Goal: Navigation & Orientation: Find specific page/section

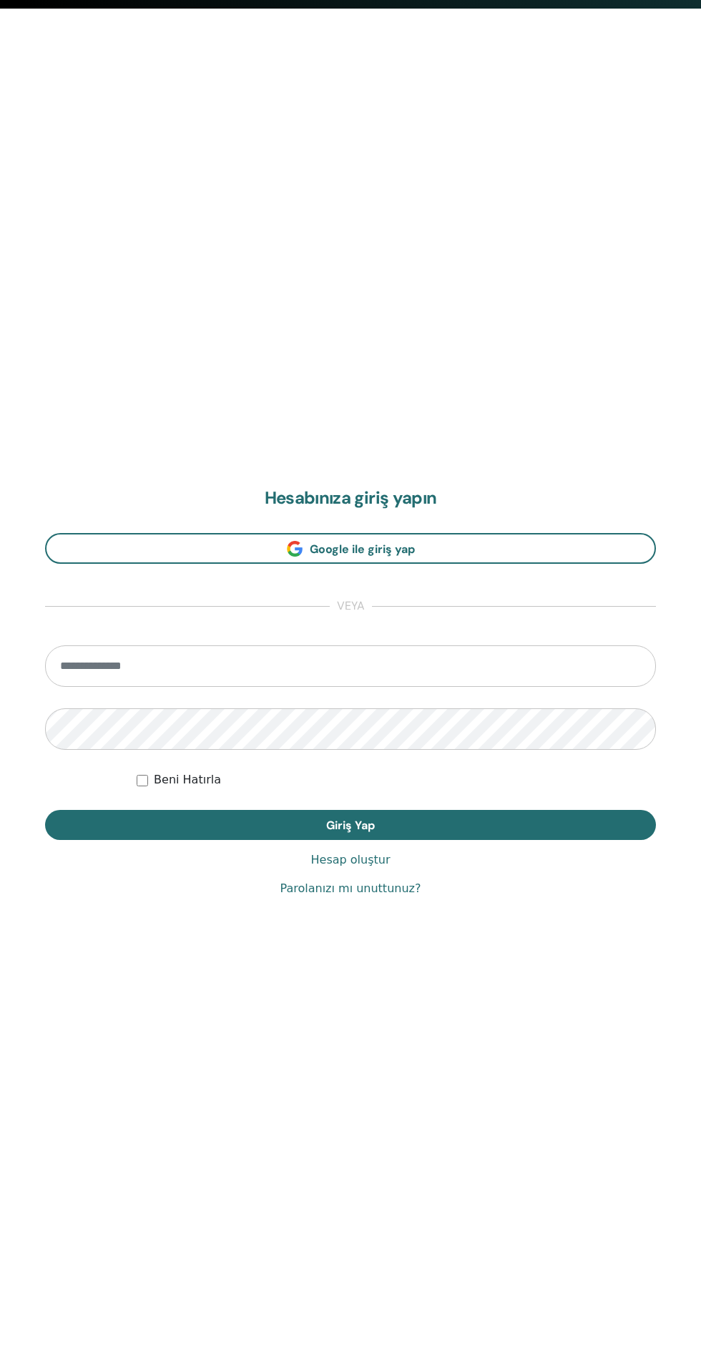
scroll to position [1368, 0]
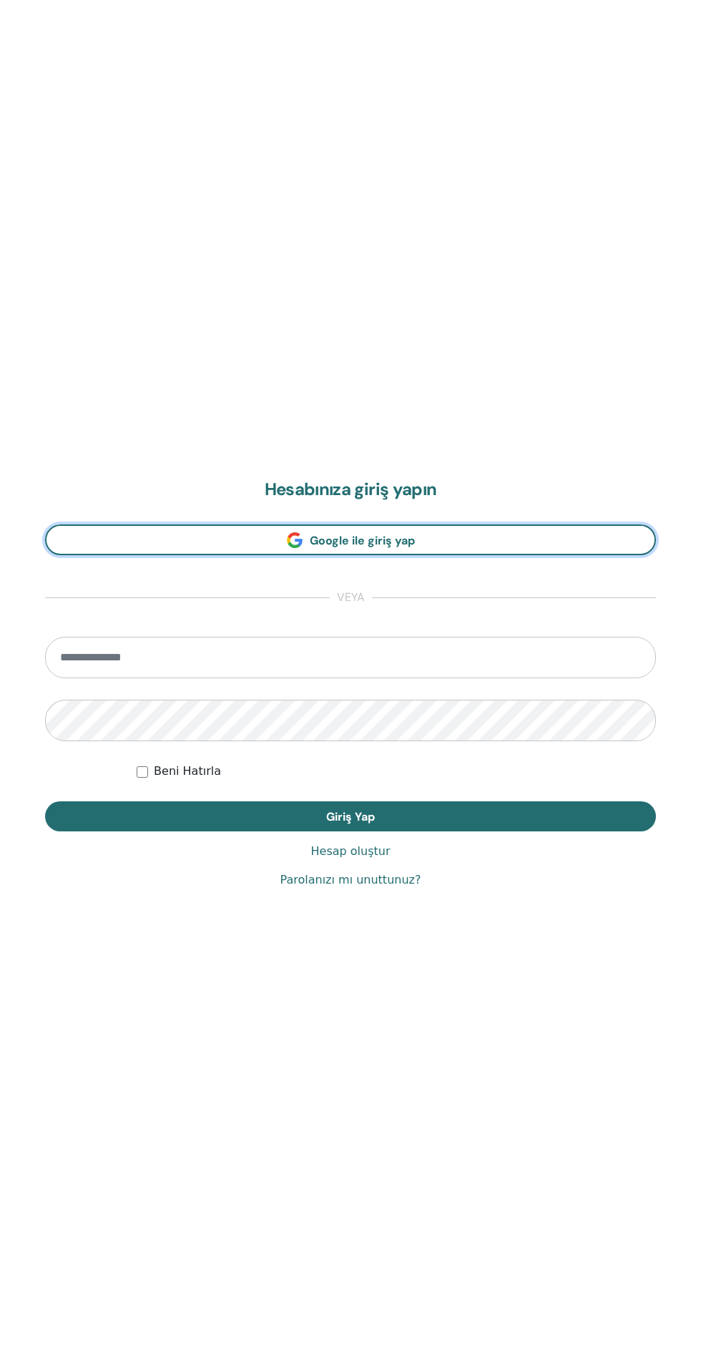
click at [265, 537] on link "Google ile giriş yap" at bounding box center [350, 540] width 611 height 31
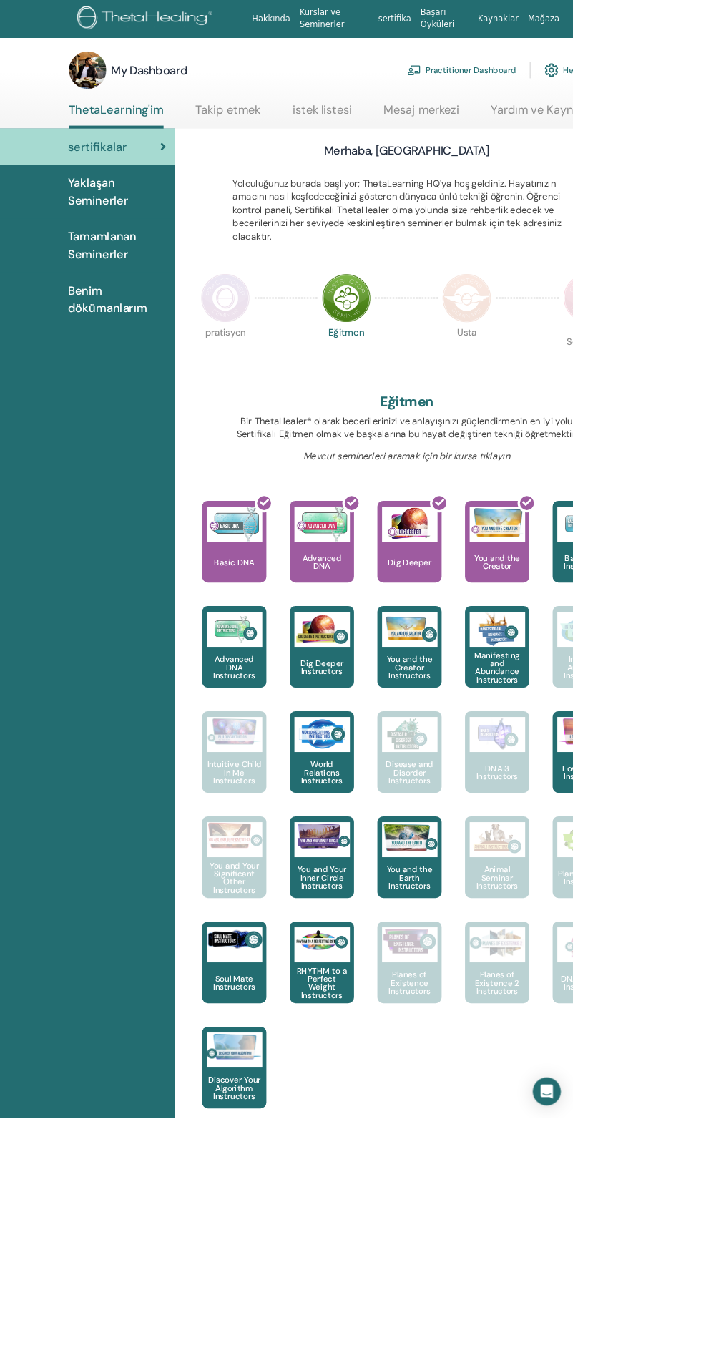
click at [281, 142] on link "Takip etmek" at bounding box center [279, 140] width 80 height 28
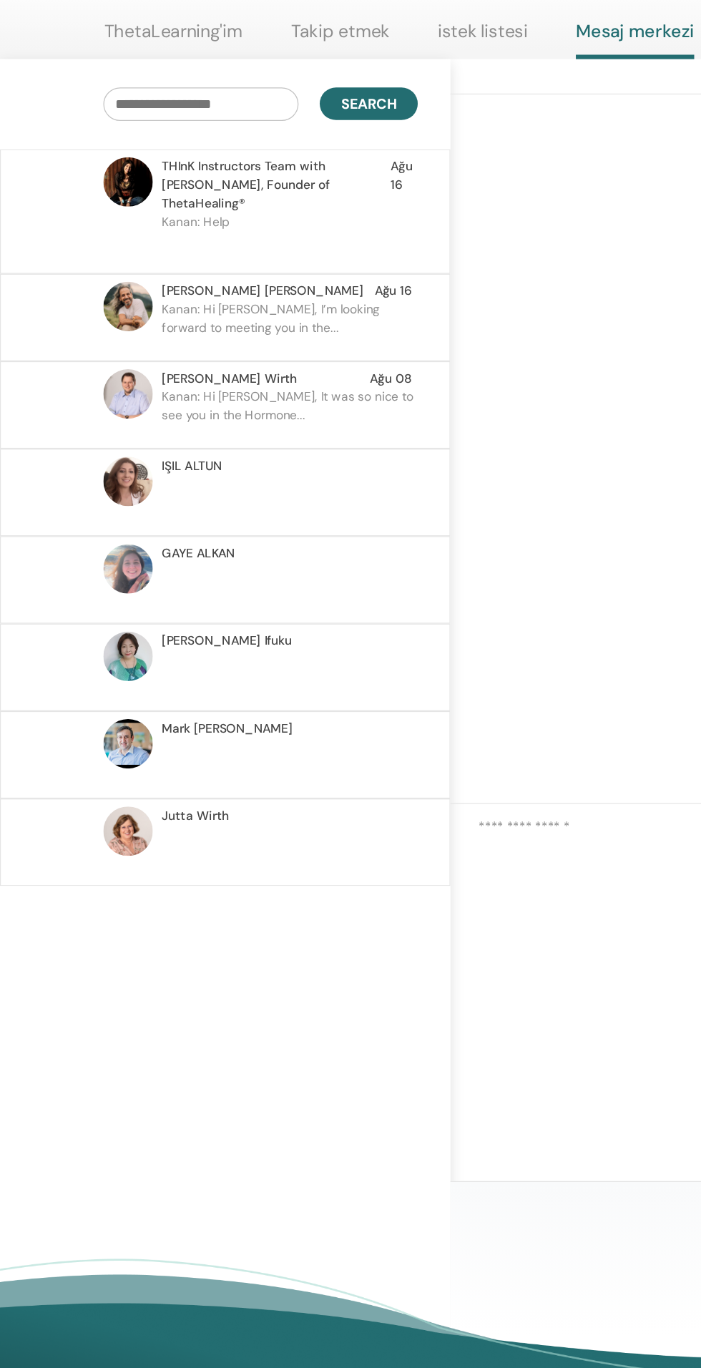
click at [169, 369] on p "Kanan: Hi Narayan, I’m looking forward to meeting you in the..." at bounding box center [235, 374] width 208 height 43
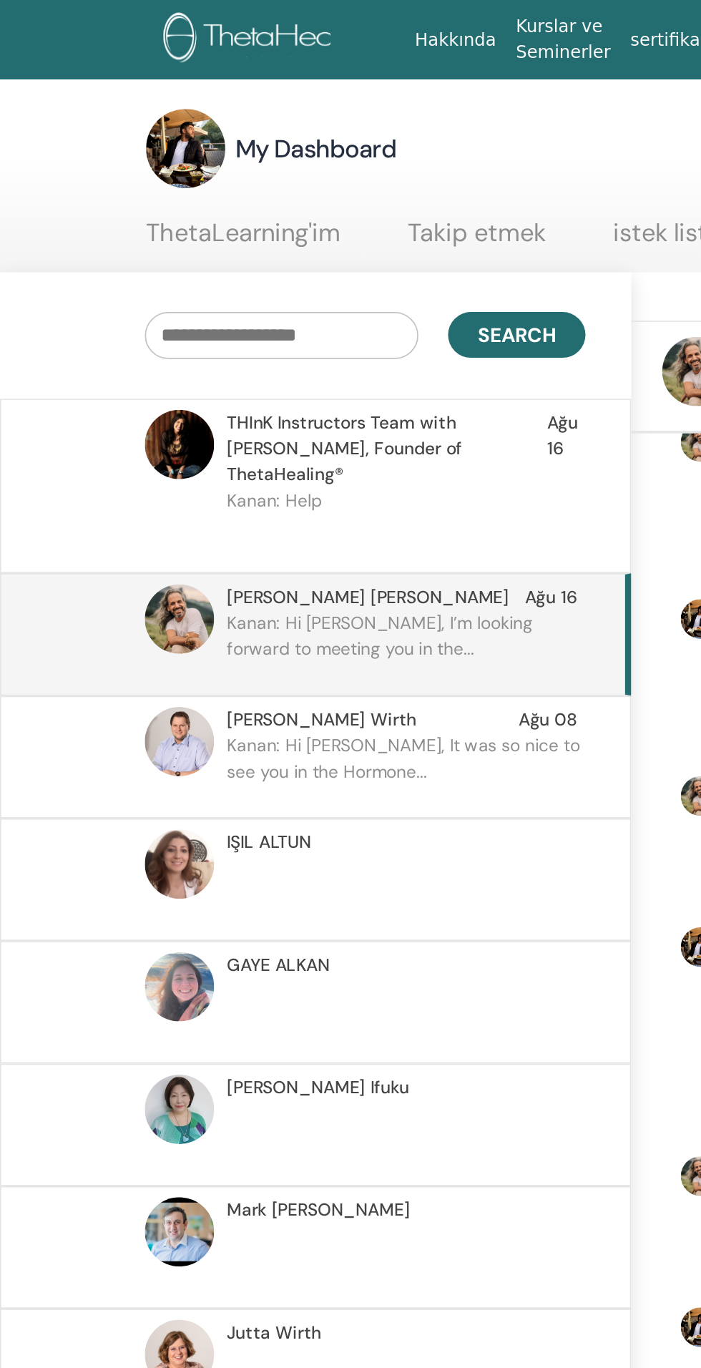
click at [155, 424] on p "Kanan: Hi Matthias, It was so nice to see you in the Hormone..." at bounding box center [235, 445] width 208 height 43
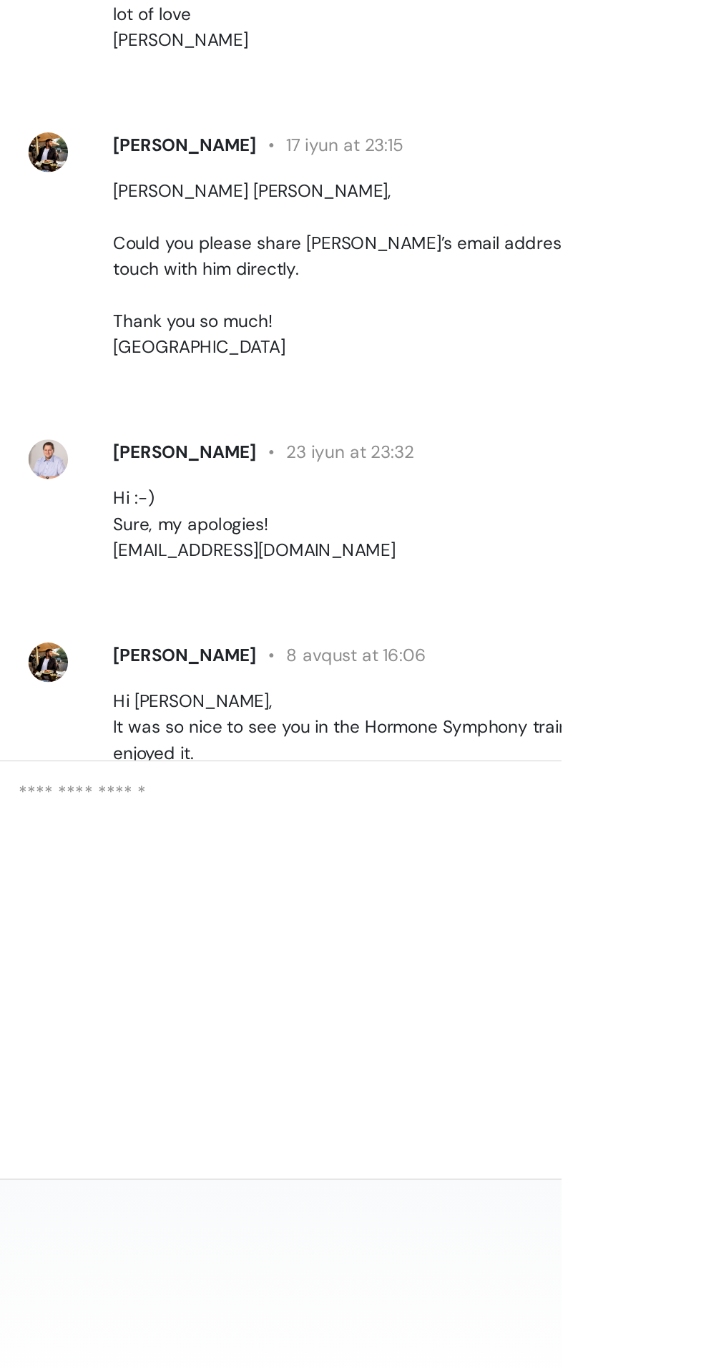
scroll to position [177, 0]
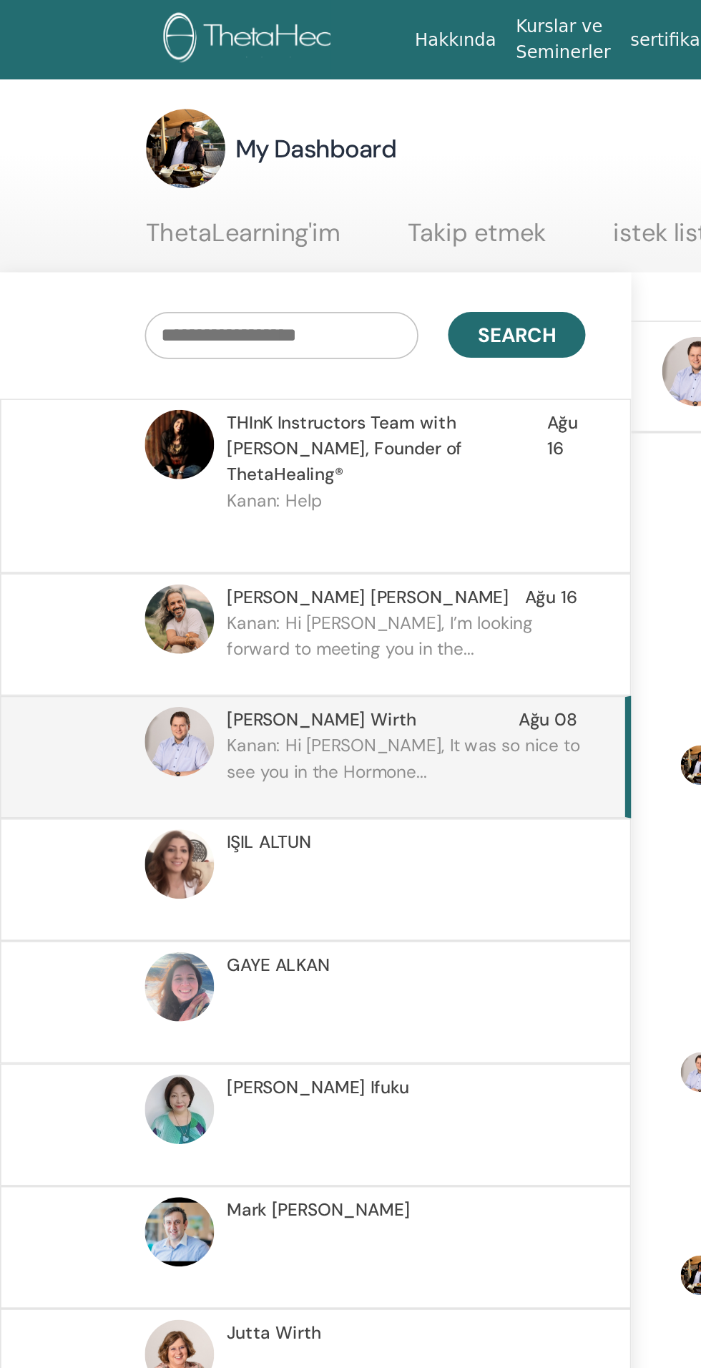
click at [160, 282] on p "Kanan: Help" at bounding box center [235, 303] width 208 height 43
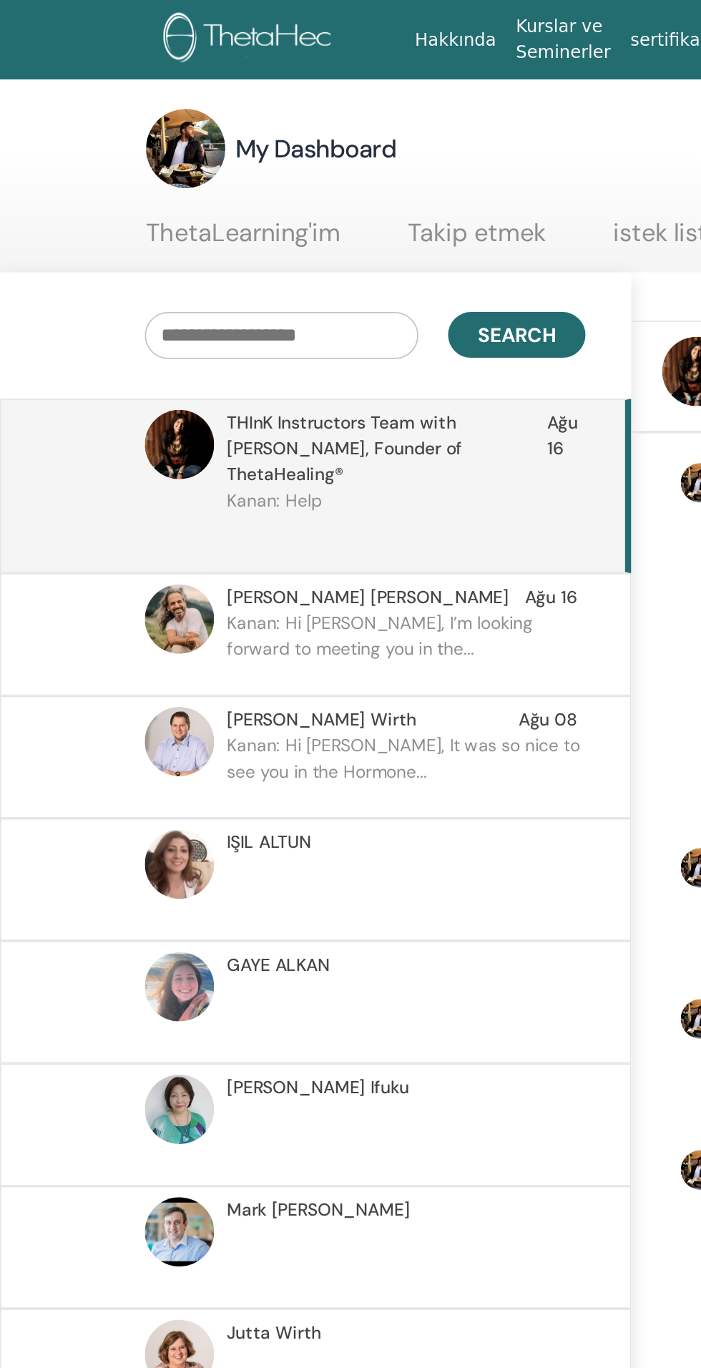
click at [172, 147] on link "ThetaLearning'im" at bounding box center [140, 140] width 112 height 28
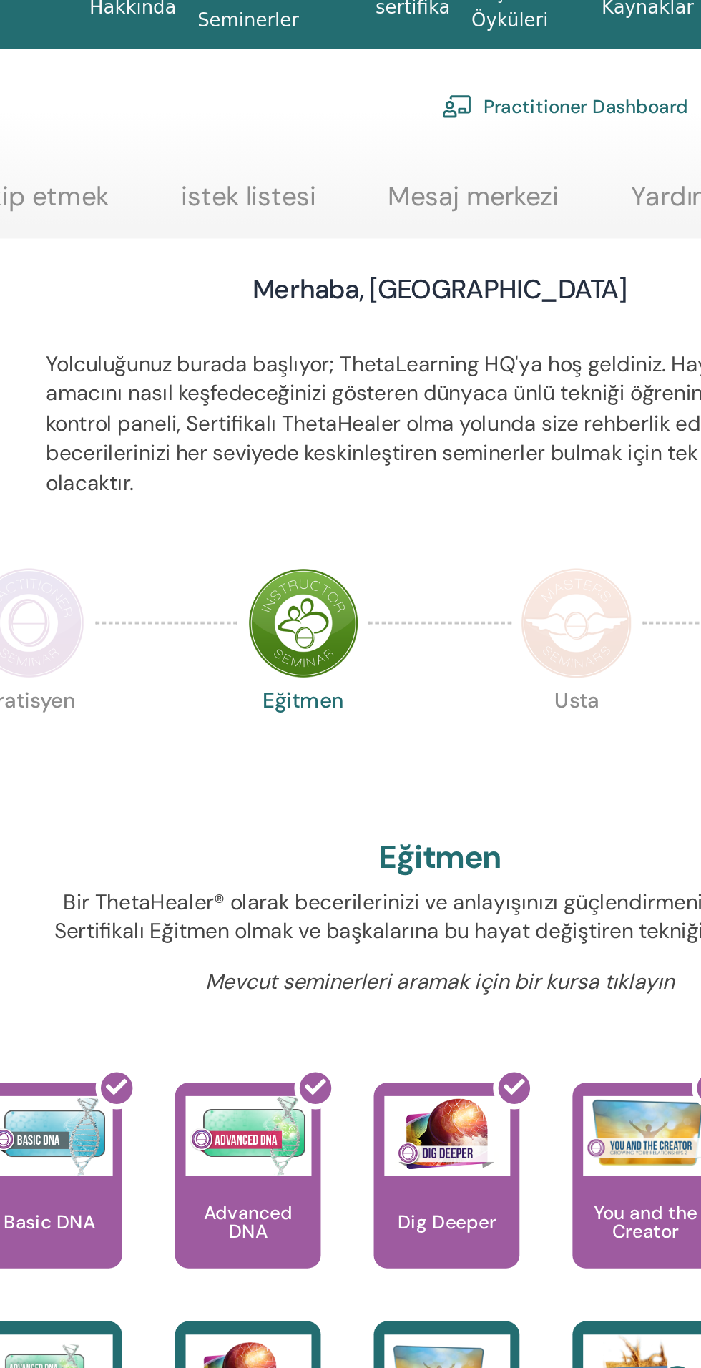
scroll to position [9, 0]
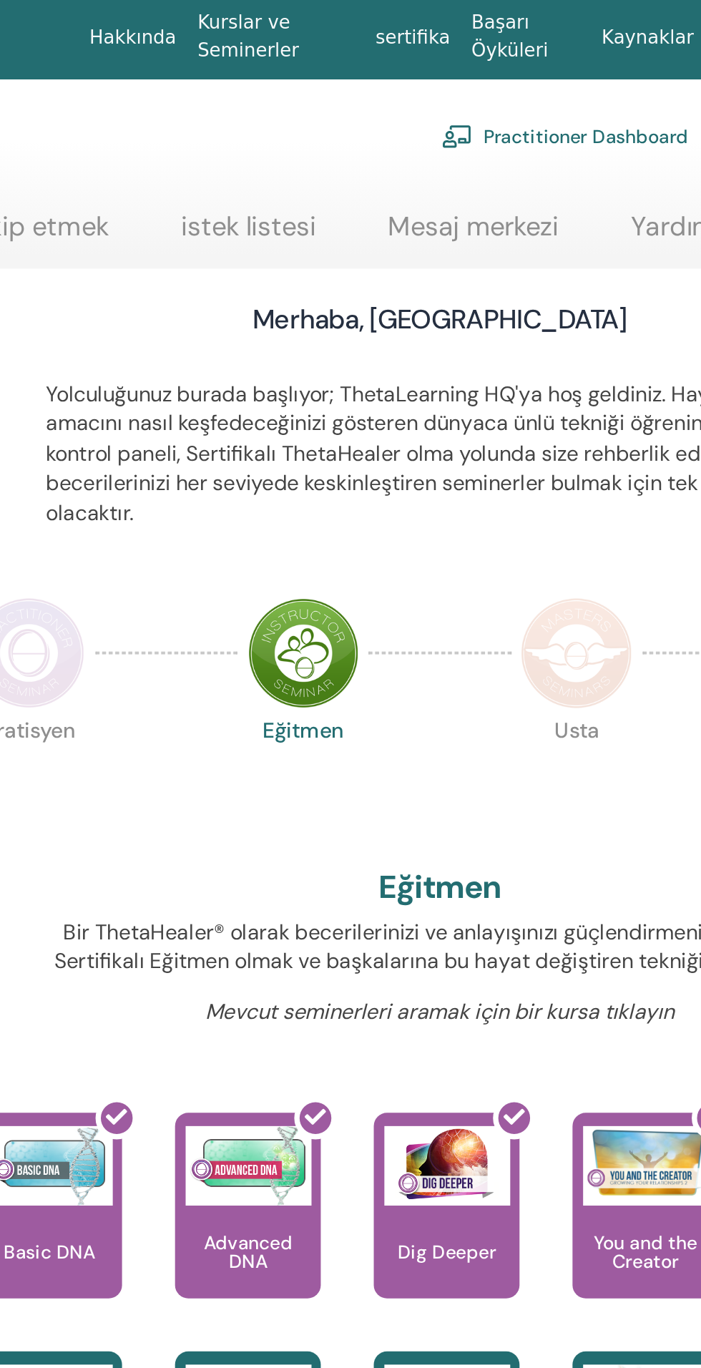
click at [288, 359] on img at bounding box center [276, 356] width 60 height 60
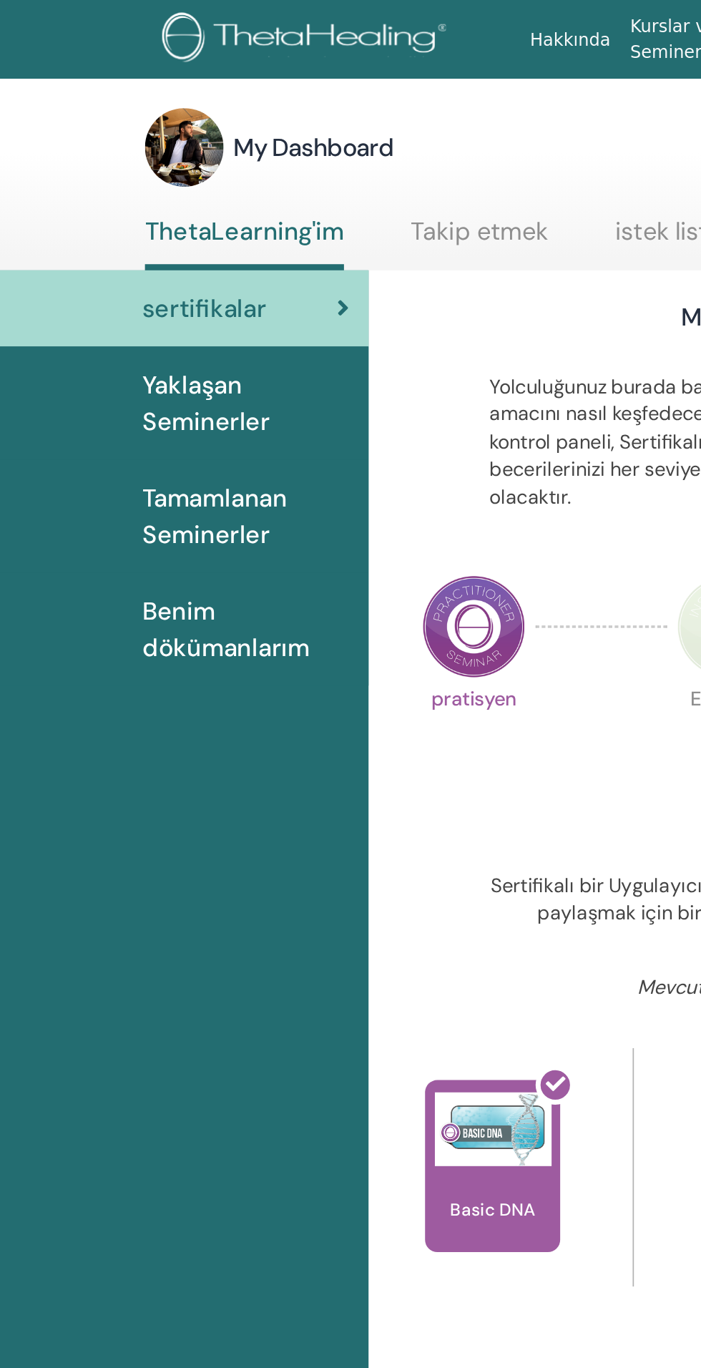
click at [295, 129] on link "Takip etmek" at bounding box center [279, 140] width 80 height 28
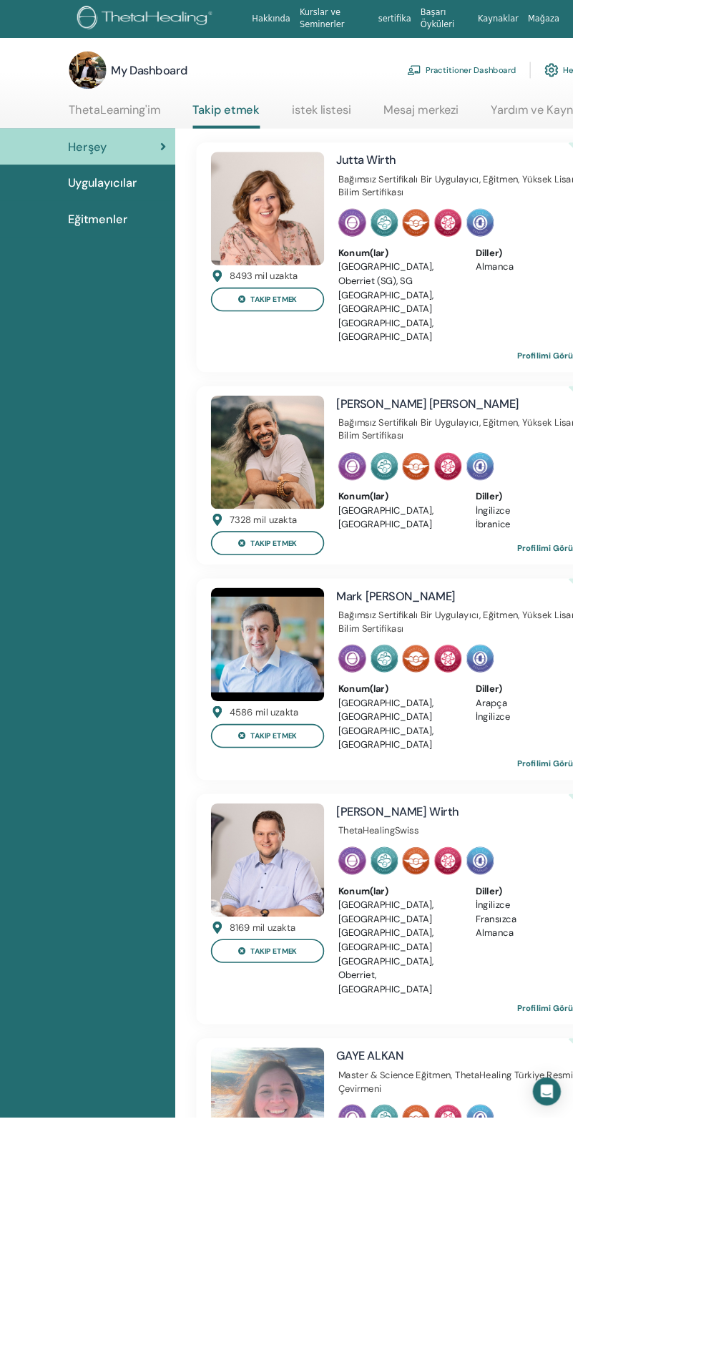
click at [168, 176] on div "Herşey" at bounding box center [107, 179] width 192 height 21
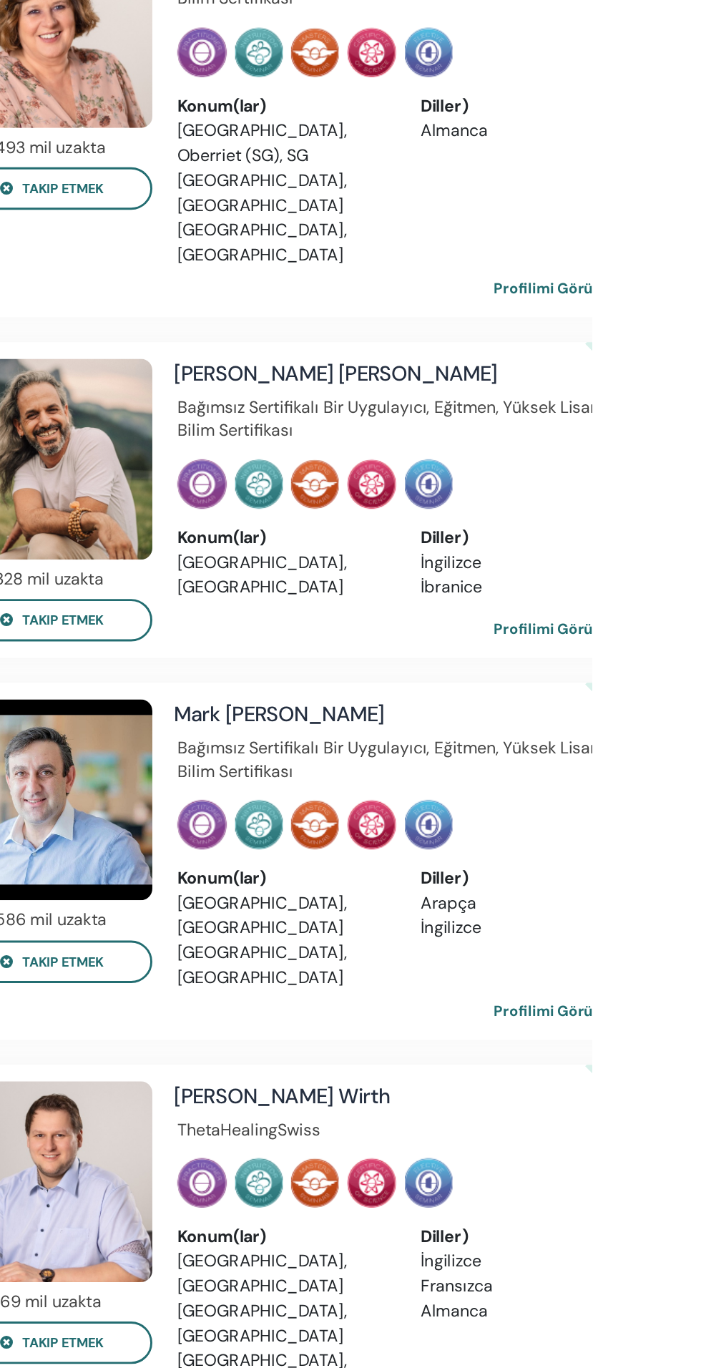
scroll to position [4, 0]
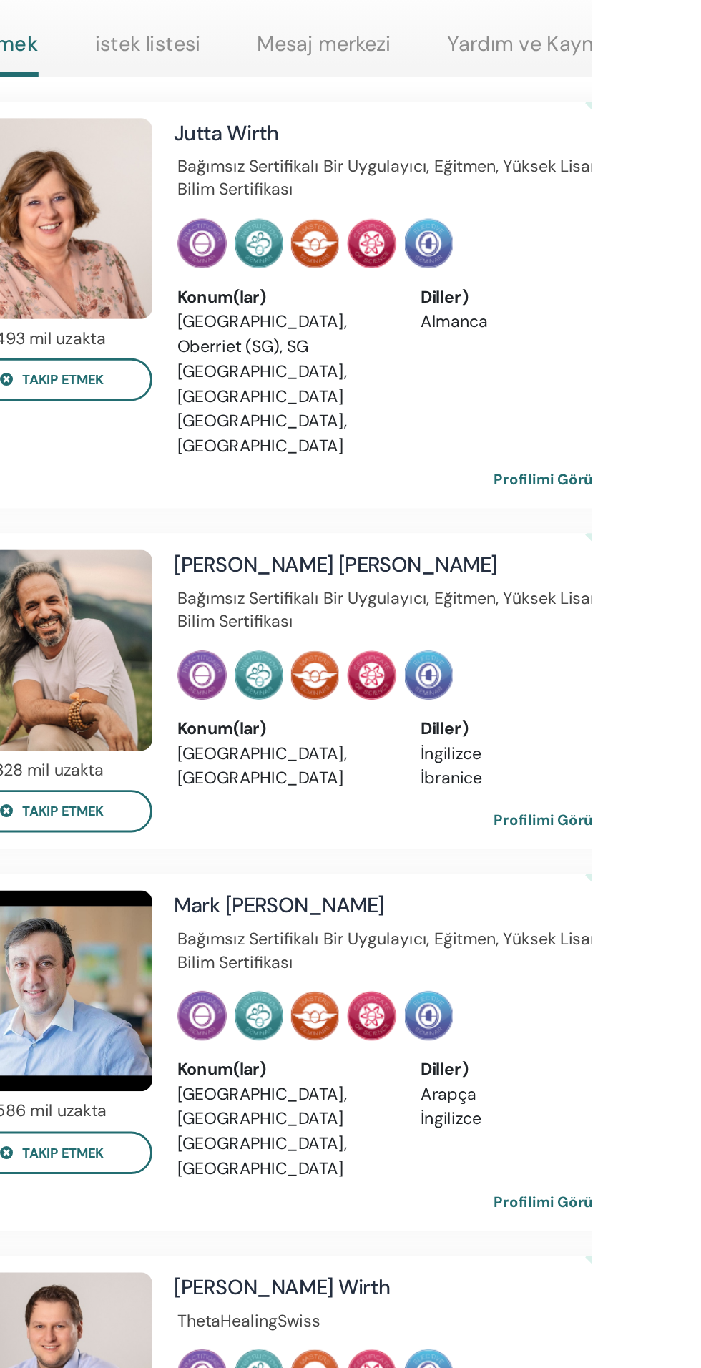
click at [701, 653] on link "Profilimi Görüntüle" at bounding box center [691, 667] width 116 height 29
